Goal: Task Accomplishment & Management: Use online tool/utility

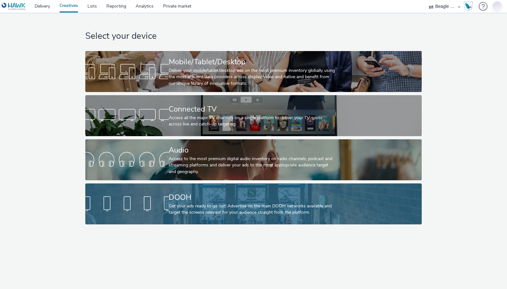
click at [225, 187] on div "DOOH Get your ads ready to go out! Advertise on the main DOOH networks availabl…" at bounding box center [252, 203] width 167 height 41
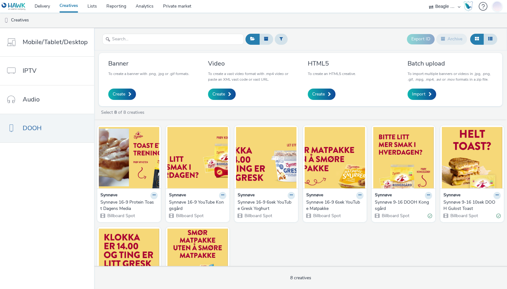
click at [449, 8] on select "Beagle Media" at bounding box center [445, 6] width 38 height 13
click at [184, 17] on ul "Creatives" at bounding box center [253, 20] width 507 height 15
click at [89, 8] on link "Lists" at bounding box center [92, 6] width 19 height 13
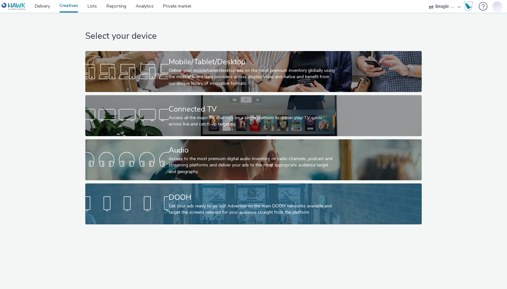
click at [204, 193] on div "DOOH" at bounding box center [252, 197] width 167 height 11
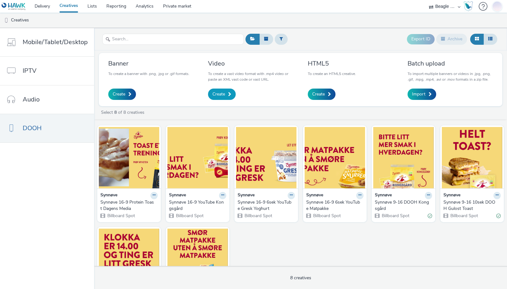
click at [219, 94] on span "Create" at bounding box center [218, 94] width 13 height 6
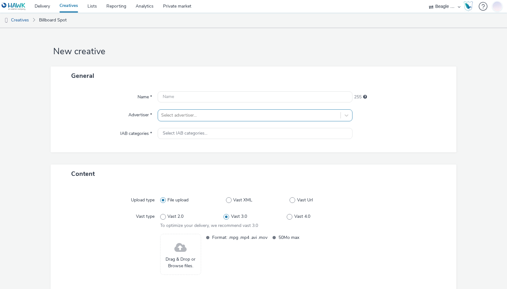
click at [188, 110] on div "Select advertiser..." at bounding box center [249, 115] width 183 height 10
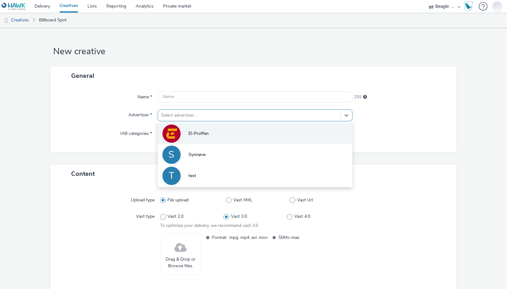
click at [189, 131] on span "El-Proffen" at bounding box center [198, 133] width 20 height 6
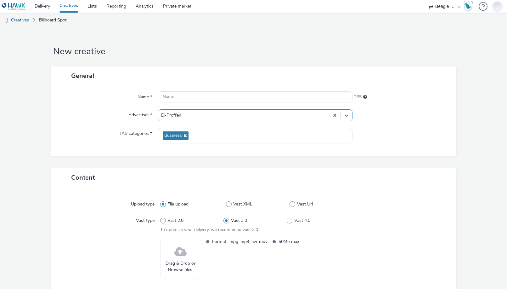
scroll to position [31, 0]
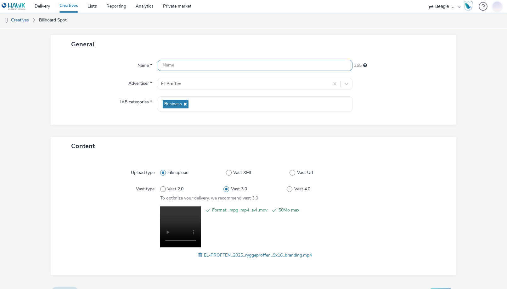
click at [169, 66] on input "text" at bounding box center [255, 65] width 195 height 11
paste input "EL-PROFFEN_2025_ryggeproffen_9x16_branding"
type input "EL-PROFFEN_2025_ryggeproffen_9x16_branding"
click at [104, 79] on div "Advertiser *" at bounding box center [107, 84] width 101 height 12
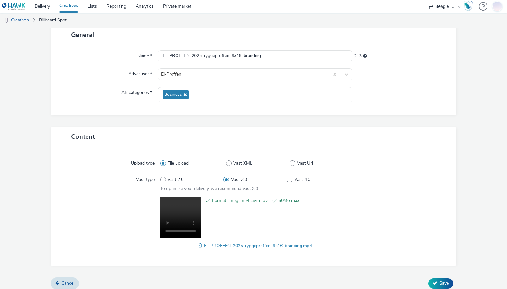
scroll to position [46, 0]
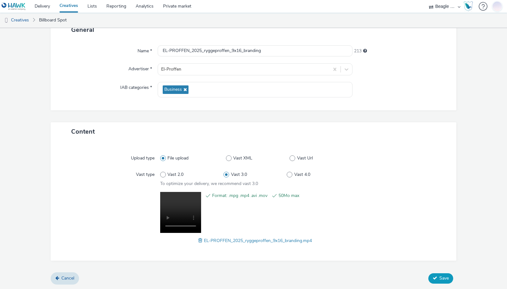
click at [439, 275] on span "Save" at bounding box center [443, 278] width 9 height 6
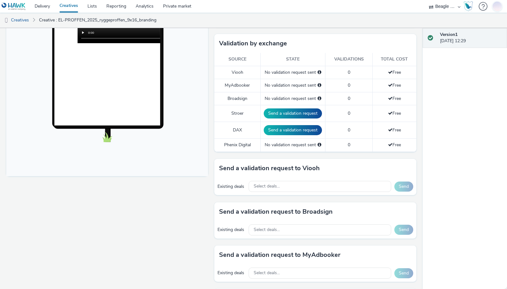
scroll to position [157, 0]
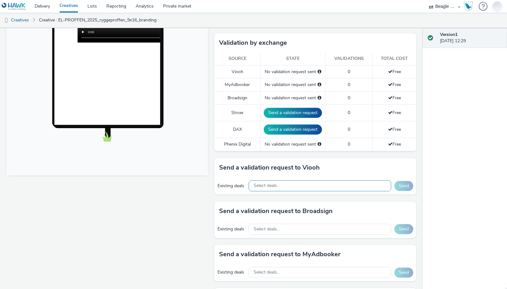
click at [261, 185] on span "Select deals..." at bounding box center [267, 185] width 26 height 5
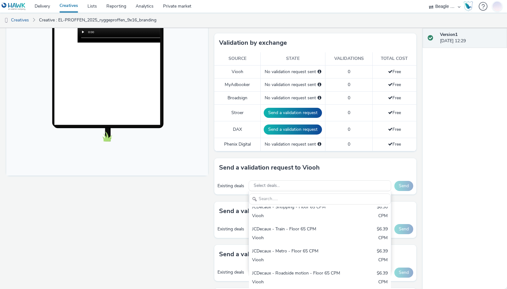
scroll to position [2, 0]
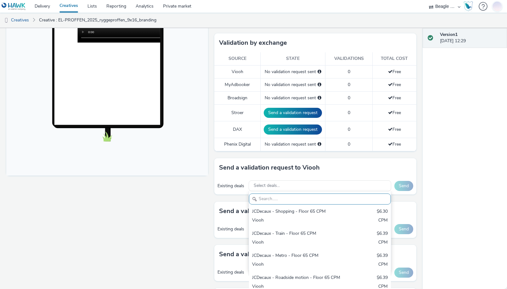
click at [200, 191] on div "Fullscreen" at bounding box center [108, 189] width 205 height 544
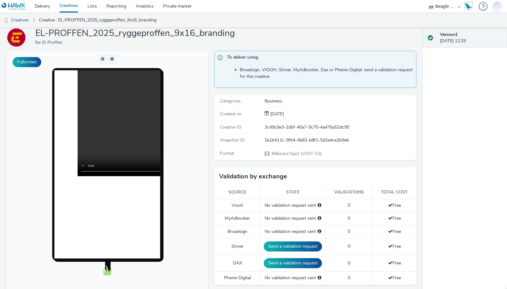
scroll to position [0, 0]
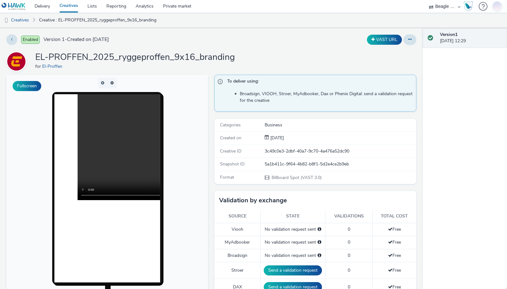
click at [72, 5] on link "Creatives" at bounding box center [69, 6] width 28 height 13
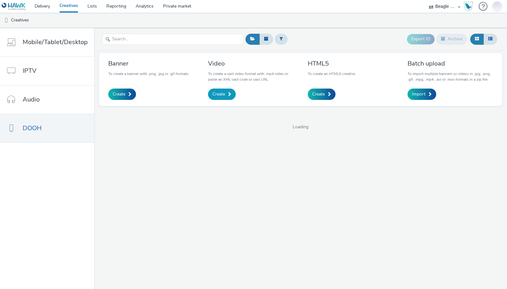
click at [223, 91] on link "Create" at bounding box center [222, 93] width 28 height 11
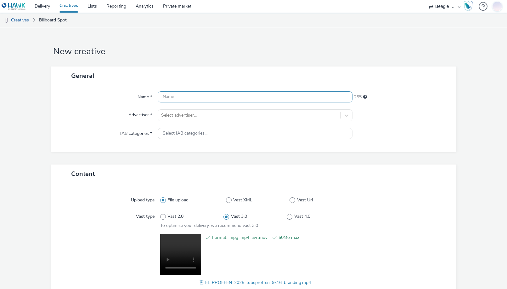
click at [178, 93] on input "text" at bounding box center [255, 96] width 195 height 11
paste input "EL-PROFFEN_2025_tubeproffen_9x16_branding"
type input "EL-PROFFEN_2025_tubeproffen_9x16_branding"
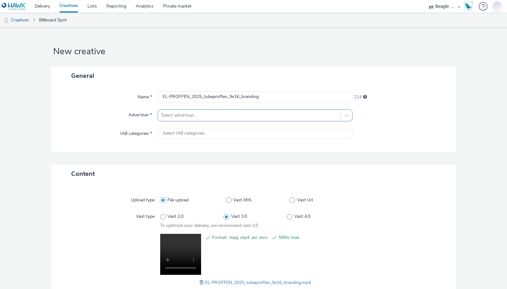
click at [181, 119] on div "Select advertiser..." at bounding box center [249, 115] width 183 height 10
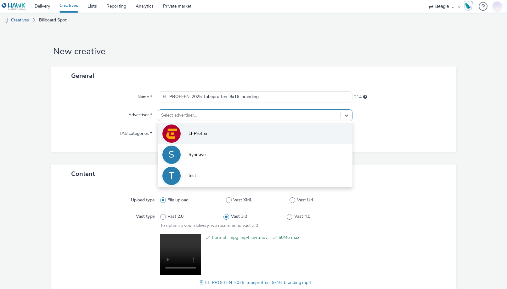
click at [182, 132] on li "El-Proffen" at bounding box center [255, 132] width 195 height 21
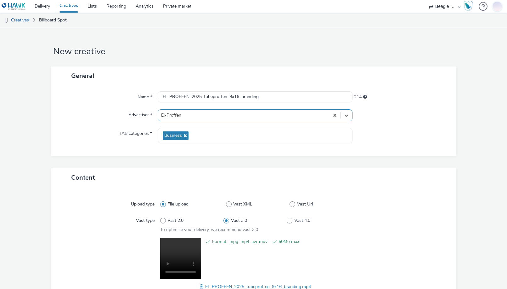
scroll to position [46, 0]
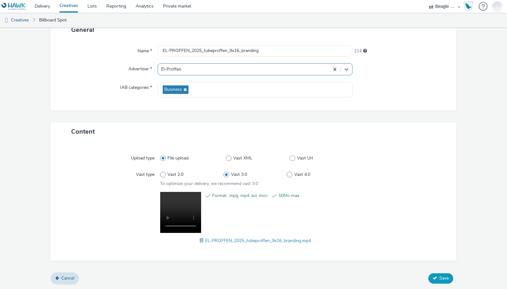
click at [439, 278] on span "Save" at bounding box center [443, 278] width 9 height 6
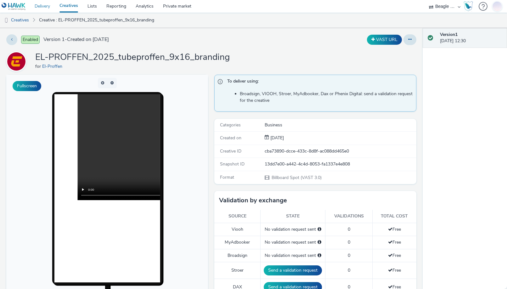
click at [37, 2] on link "Delivery" at bounding box center [42, 6] width 25 height 13
